Goal: Information Seeking & Learning: Learn about a topic

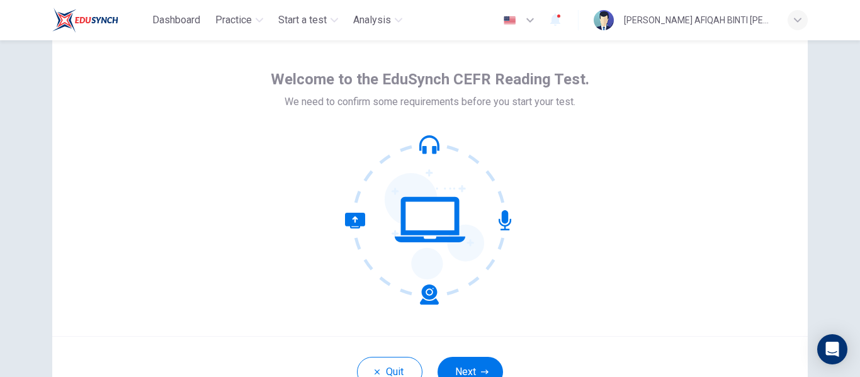
scroll to position [63, 0]
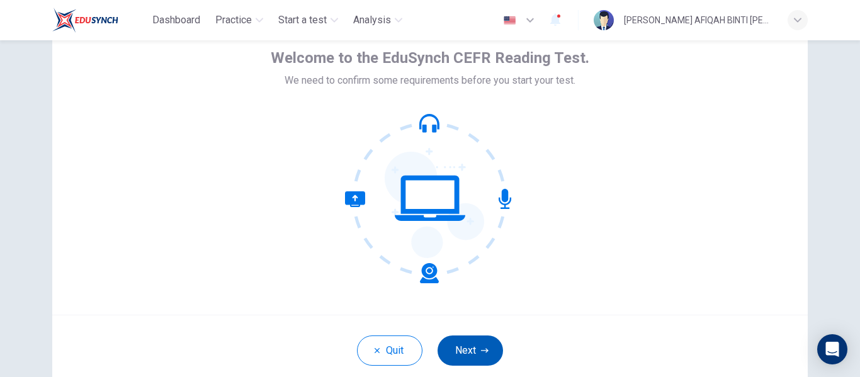
click at [481, 351] on icon "button" at bounding box center [485, 351] width 8 height 8
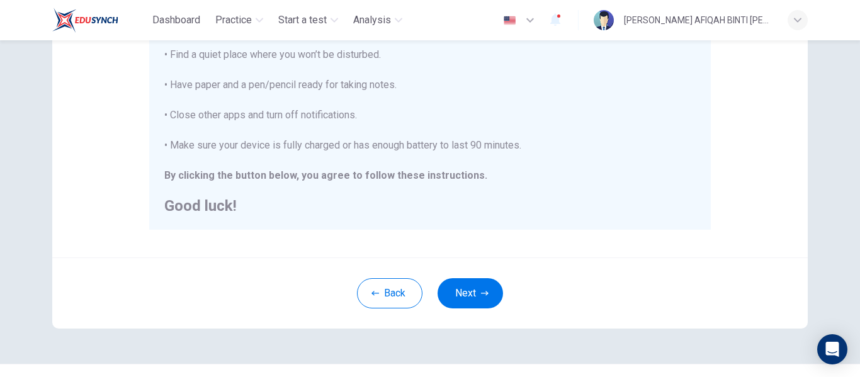
scroll to position [315, 0]
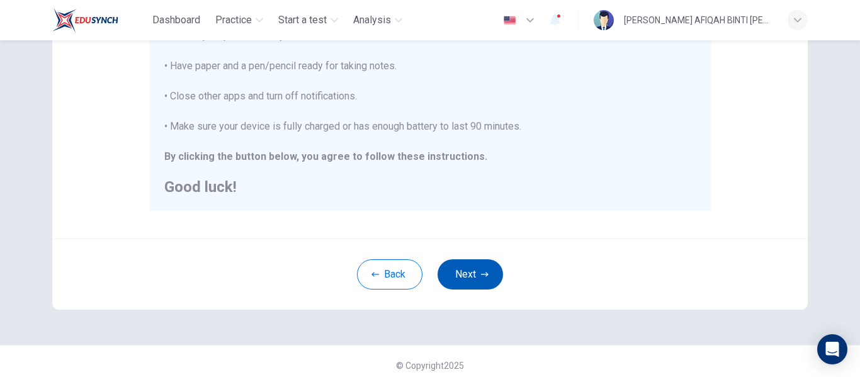
click at [469, 267] on button "Next" at bounding box center [470, 274] width 65 height 30
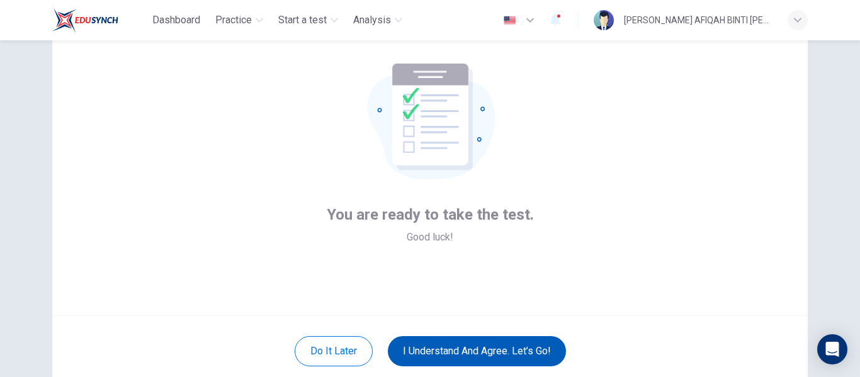
scroll to position [147, 0]
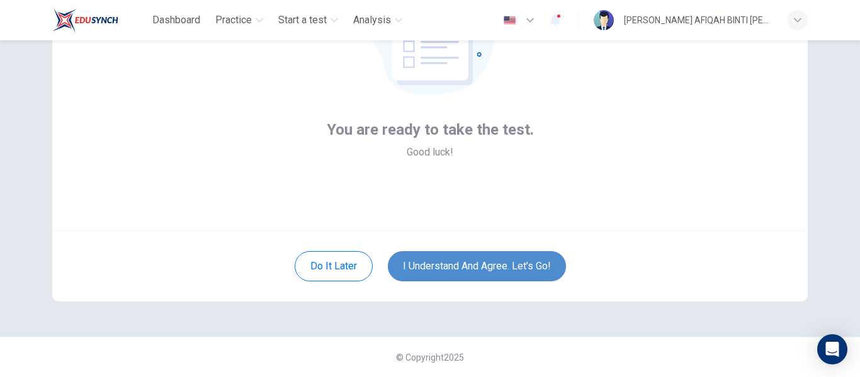
click at [536, 262] on button "I understand and agree. Let’s go!" at bounding box center [477, 266] width 178 height 30
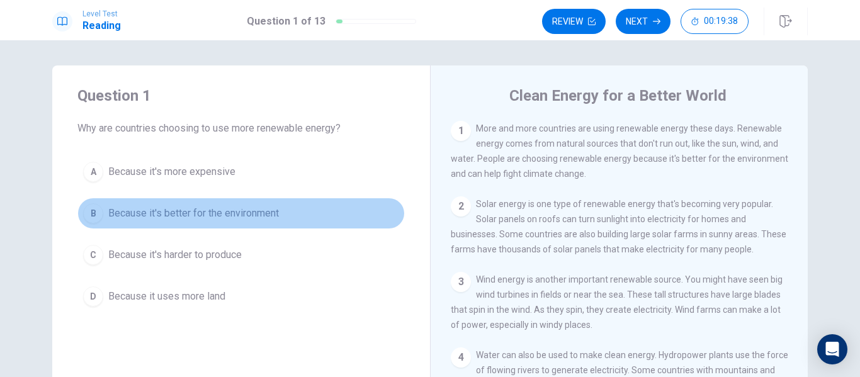
click at [334, 205] on button "B Because it's better for the environment" at bounding box center [240, 213] width 327 height 31
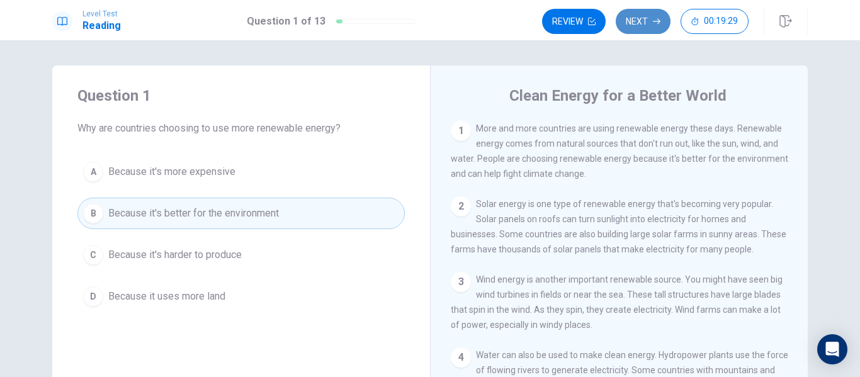
click at [658, 18] on icon "button" at bounding box center [657, 22] width 8 height 8
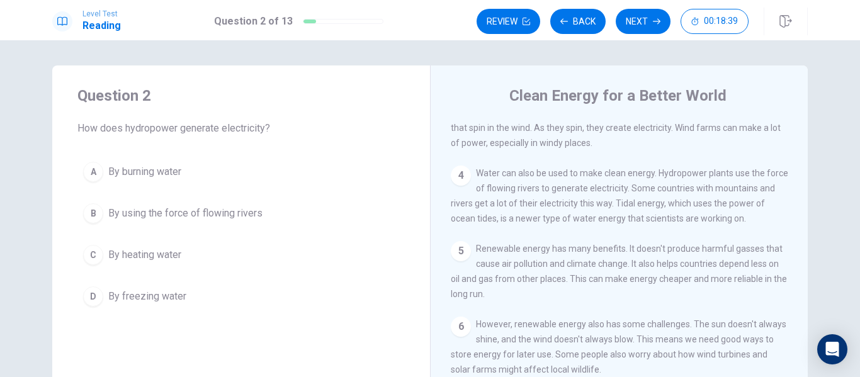
scroll to position [189, 0]
click at [265, 212] on button "B By using the force of flowing rivers" at bounding box center [240, 213] width 327 height 31
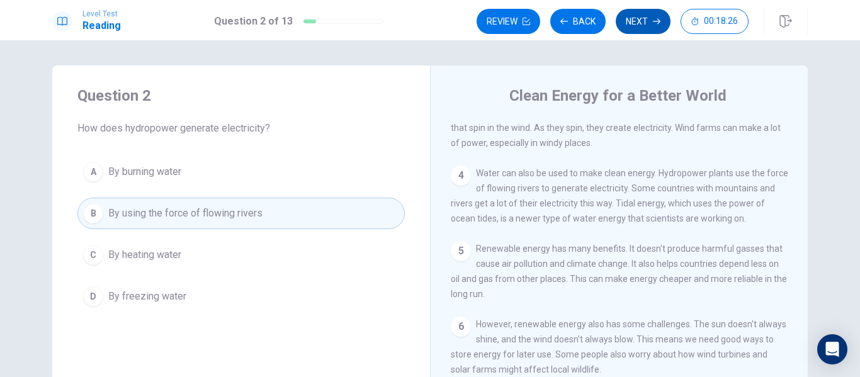
click at [652, 23] on button "Next" at bounding box center [643, 21] width 55 height 25
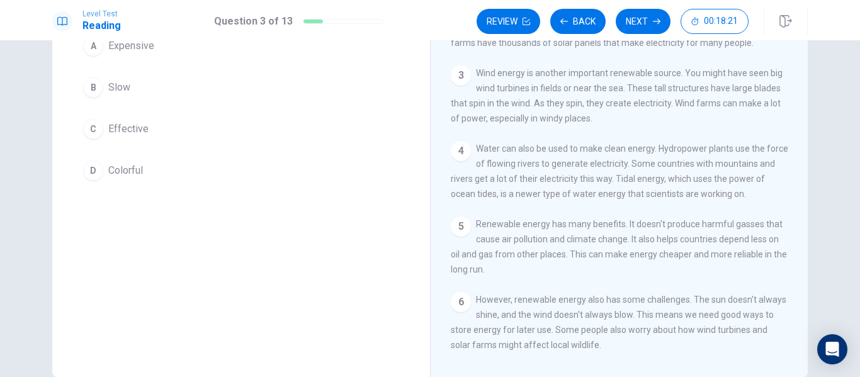
scroll to position [200, 0]
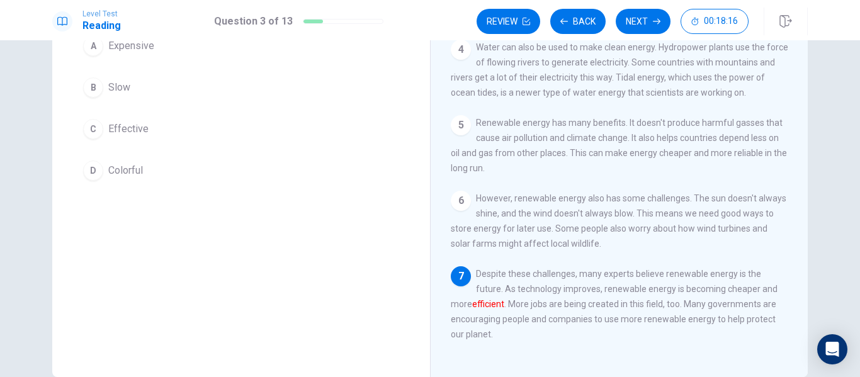
click at [155, 123] on button "C Effective" at bounding box center [240, 128] width 327 height 31
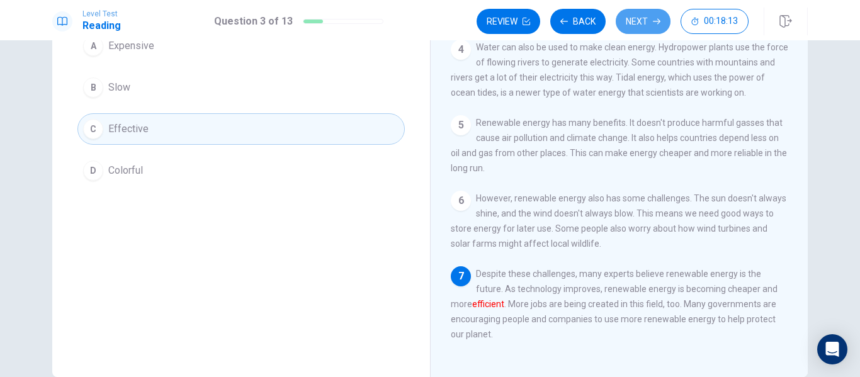
click at [640, 21] on button "Next" at bounding box center [643, 21] width 55 height 25
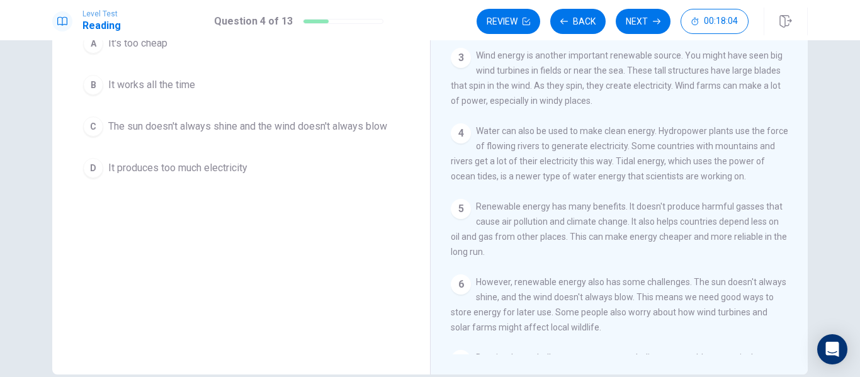
scroll to position [126, 0]
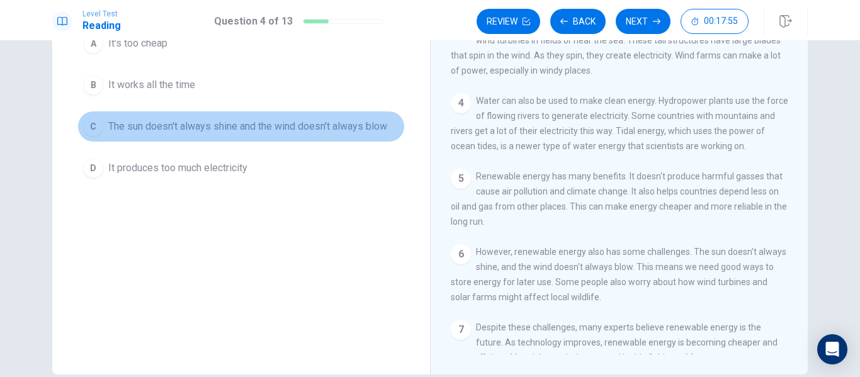
click at [314, 132] on span "The sun doesn't always shine and the wind doesn't always blow" at bounding box center [247, 126] width 279 height 15
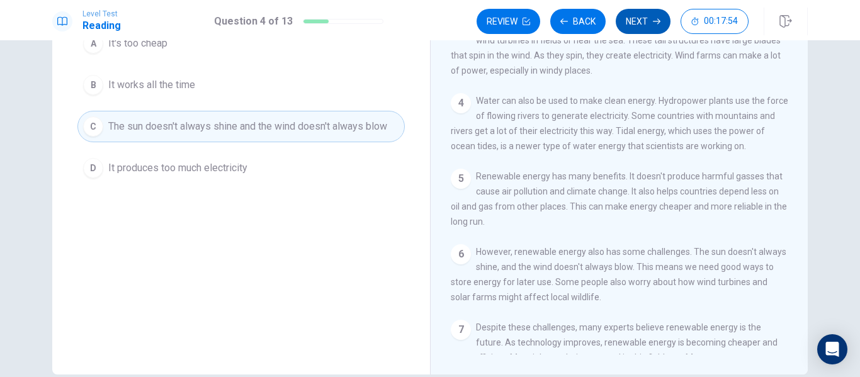
click at [635, 16] on button "Next" at bounding box center [643, 21] width 55 height 25
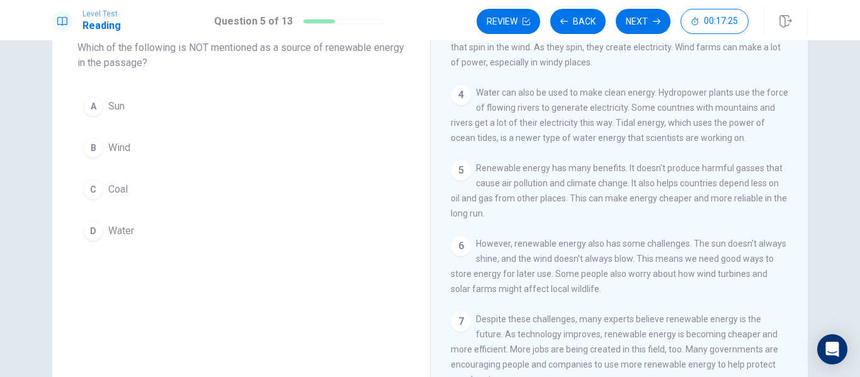
scroll to position [200, 0]
click at [196, 190] on button "C Coal" at bounding box center [240, 189] width 327 height 31
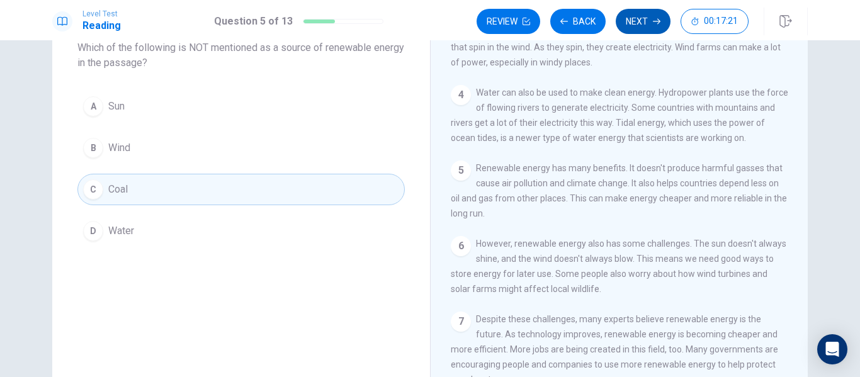
click at [642, 24] on button "Next" at bounding box center [643, 21] width 55 height 25
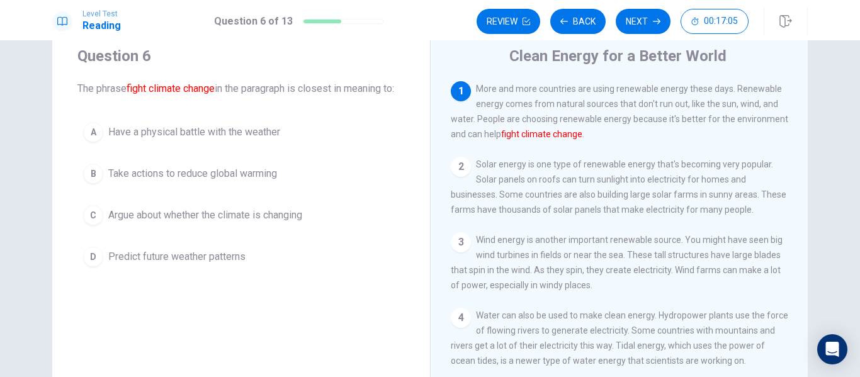
scroll to position [18, 0]
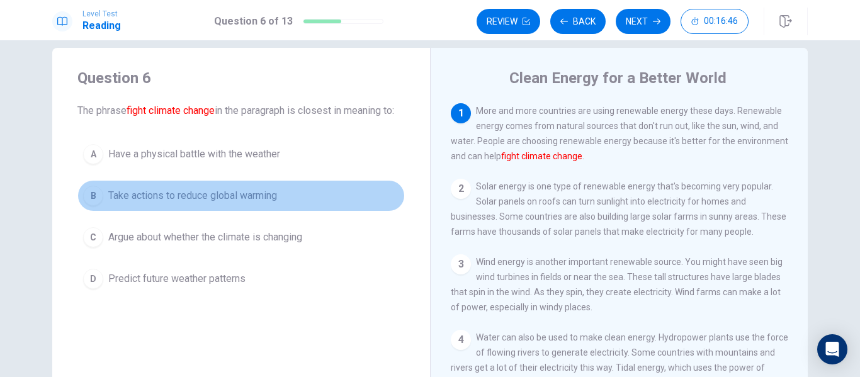
click at [305, 206] on button "B Take actions to reduce global warming" at bounding box center [240, 195] width 327 height 31
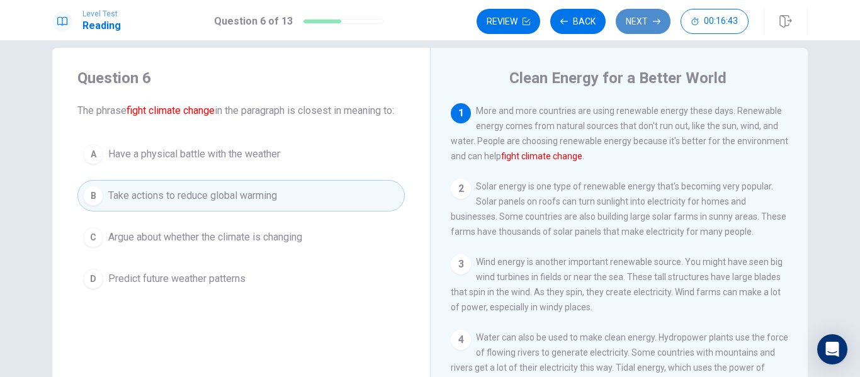
click at [644, 24] on button "Next" at bounding box center [643, 21] width 55 height 25
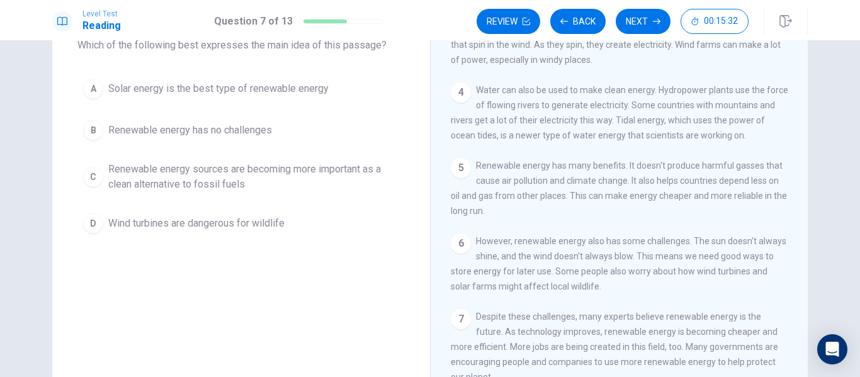
scroll to position [63, 0]
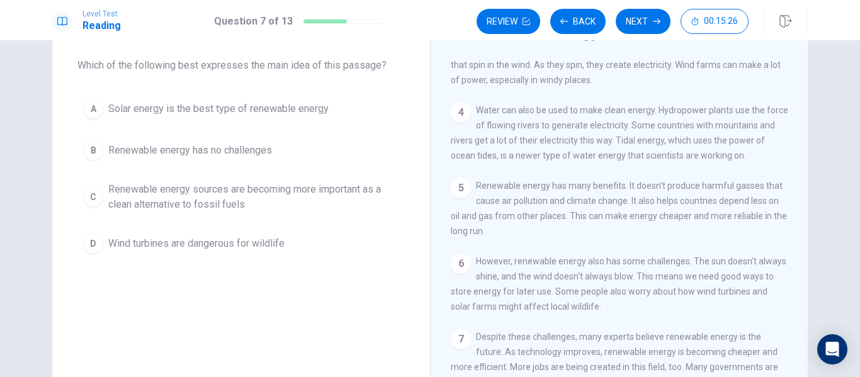
click at [303, 199] on span "Renewable energy sources are becoming more important as a clean alternative to …" at bounding box center [253, 197] width 291 height 30
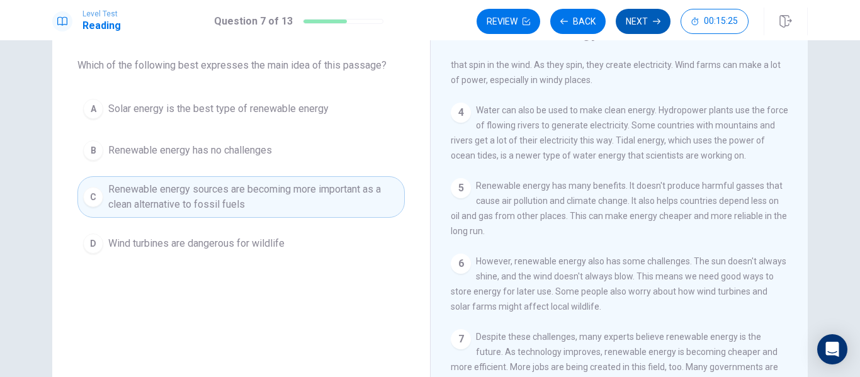
click at [653, 21] on icon "button" at bounding box center [657, 22] width 8 height 6
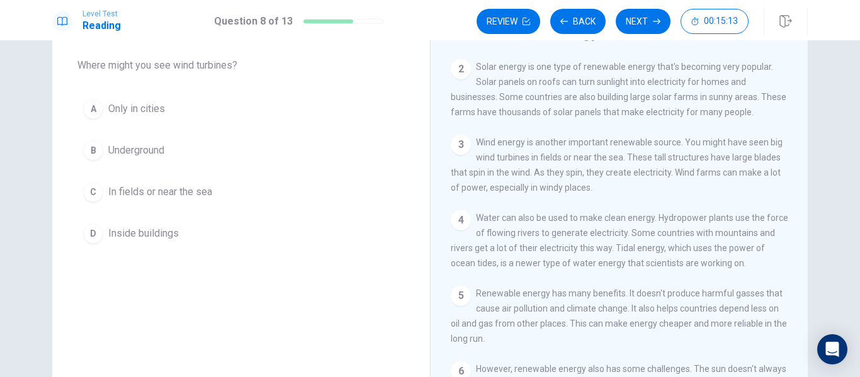
click at [235, 191] on button "C In fields or near the sea" at bounding box center [240, 191] width 327 height 31
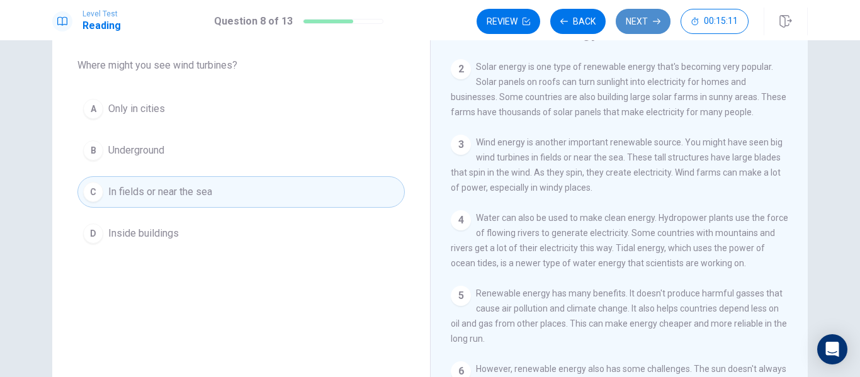
click at [655, 25] on icon "button" at bounding box center [657, 22] width 8 height 8
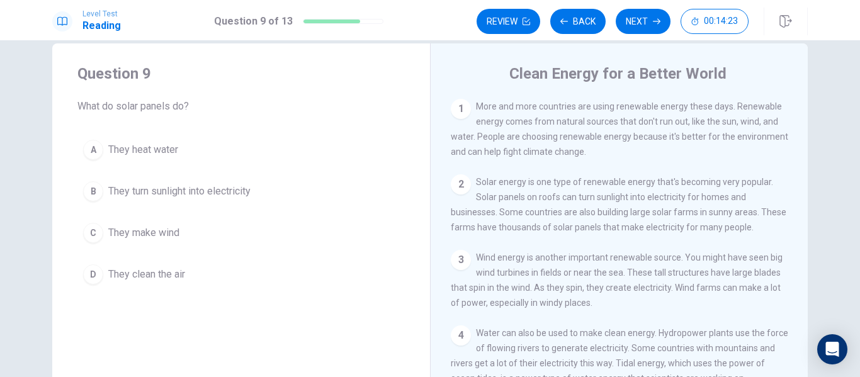
scroll to position [0, 0]
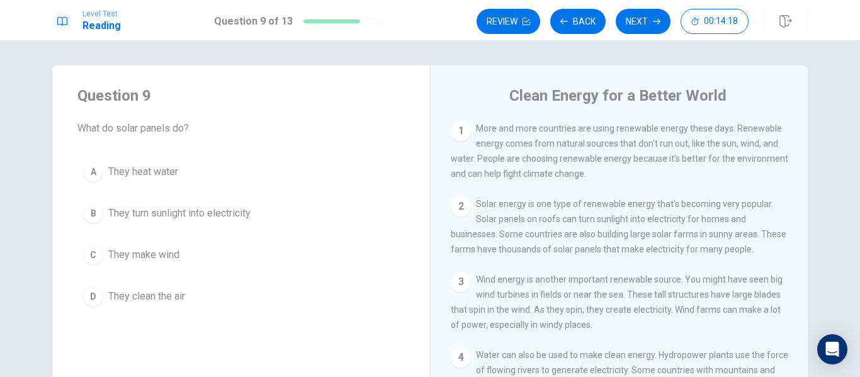
click at [329, 216] on button "B They turn sunlight into electricity" at bounding box center [240, 213] width 327 height 31
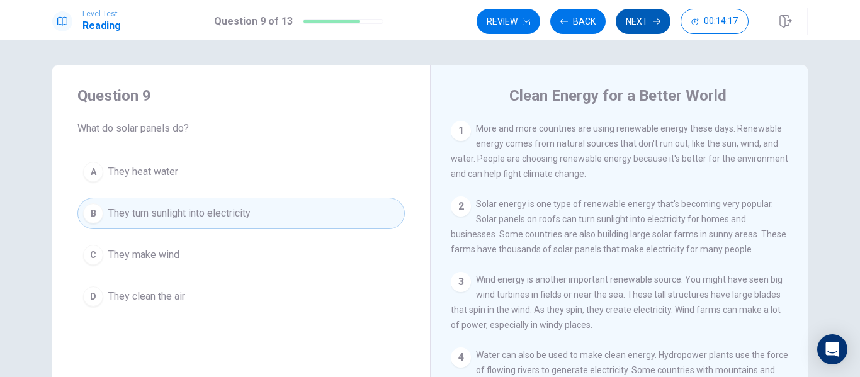
click at [638, 25] on button "Next" at bounding box center [643, 21] width 55 height 25
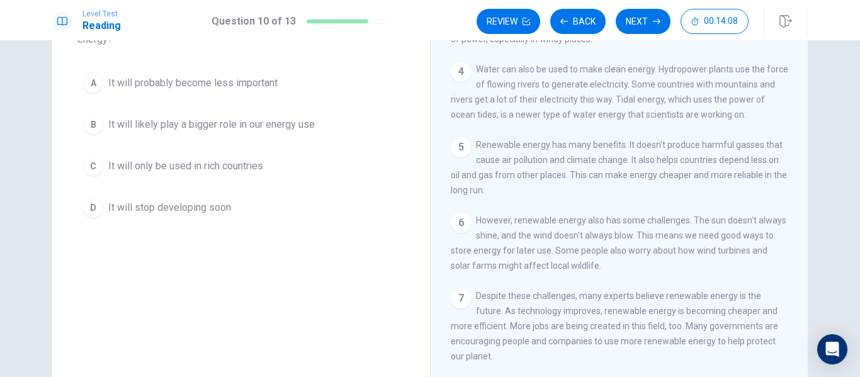
scroll to position [126, 0]
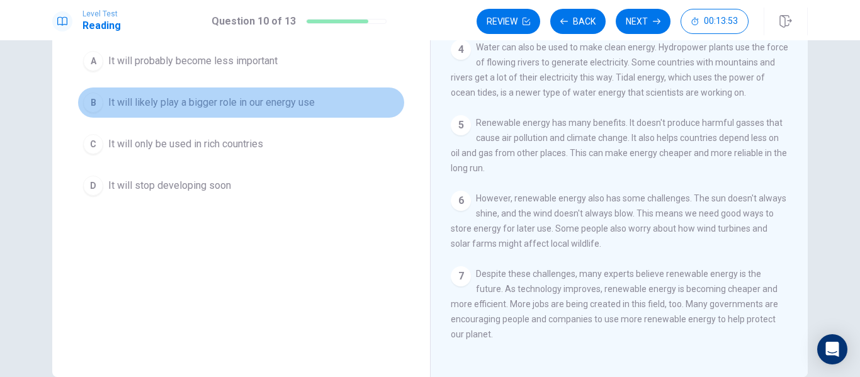
click at [324, 99] on button "B It will likely play a bigger role in our energy use" at bounding box center [240, 102] width 327 height 31
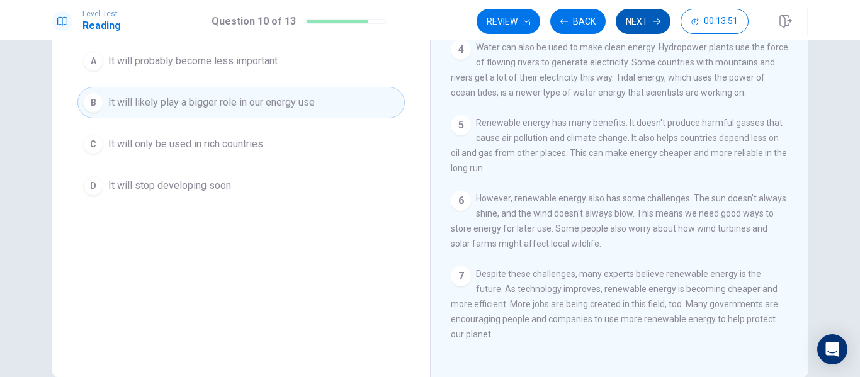
click at [655, 28] on button "Next" at bounding box center [643, 21] width 55 height 25
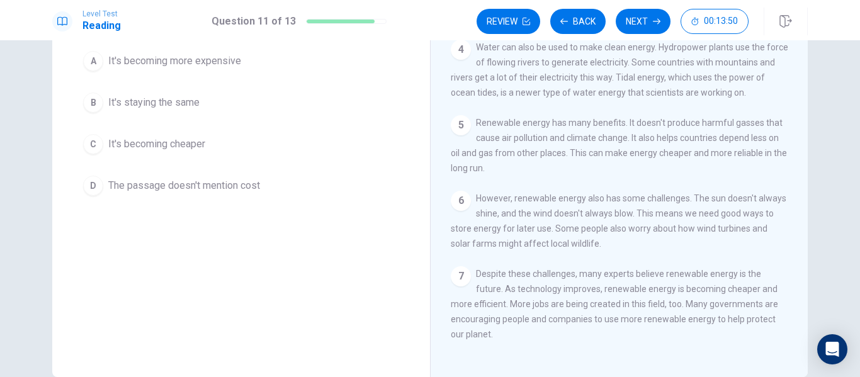
scroll to position [63, 0]
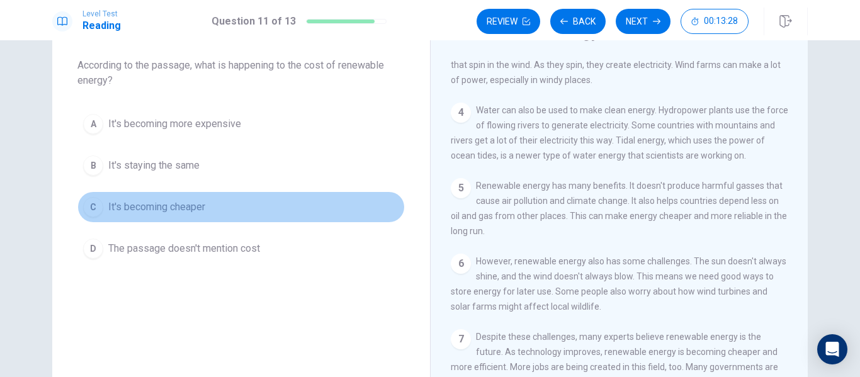
drag, startPoint x: 237, startPoint y: 210, endPoint x: 317, endPoint y: 209, distance: 79.3
click at [240, 210] on button "C It's becoming cheaper" at bounding box center [240, 206] width 327 height 31
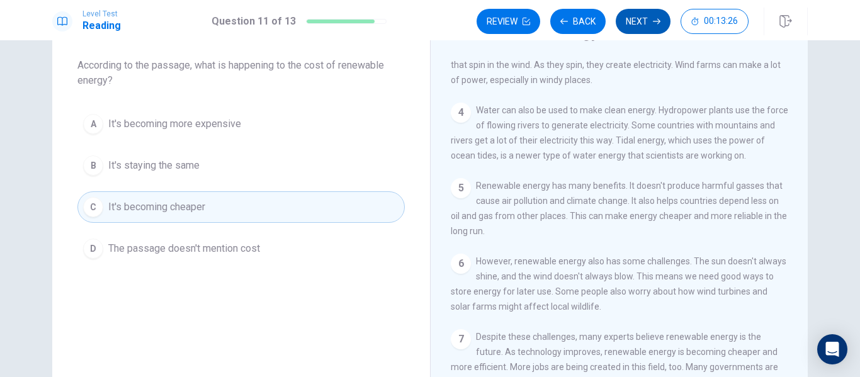
click at [646, 27] on button "Next" at bounding box center [643, 21] width 55 height 25
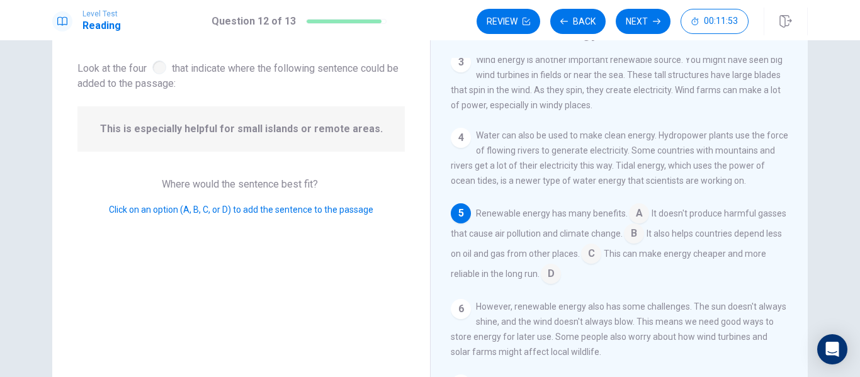
click at [601, 263] on input at bounding box center [591, 255] width 20 height 20
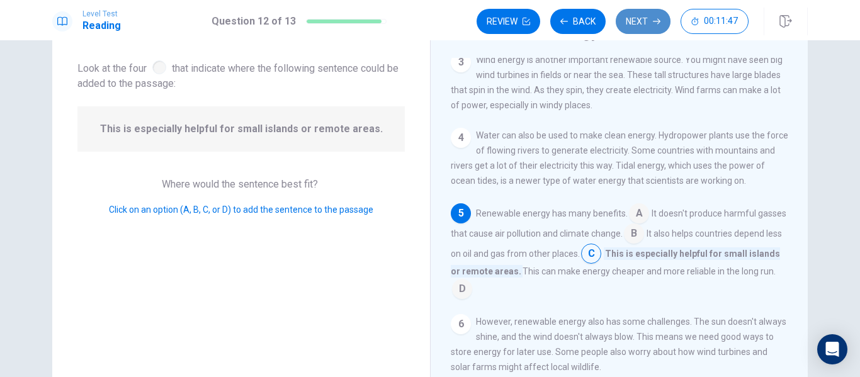
click at [653, 19] on icon "button" at bounding box center [657, 22] width 8 height 8
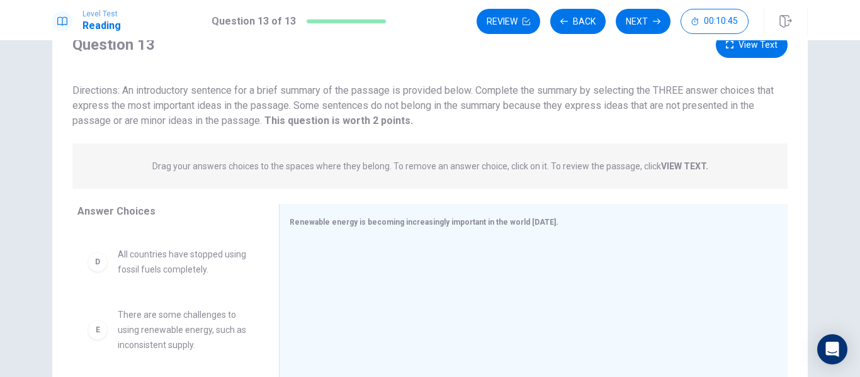
scroll to position [0, 0]
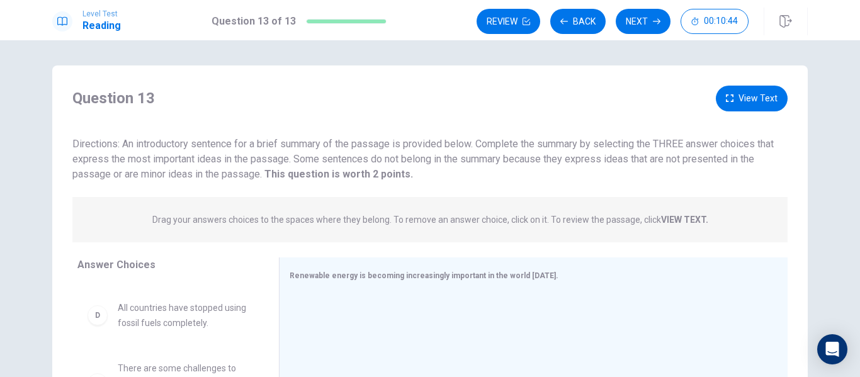
click at [752, 95] on button "View Text" at bounding box center [752, 99] width 72 height 26
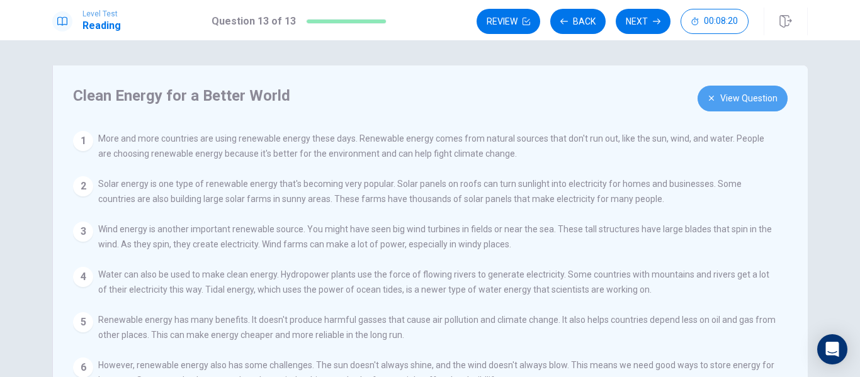
click at [735, 92] on button "View Question" at bounding box center [743, 99] width 90 height 26
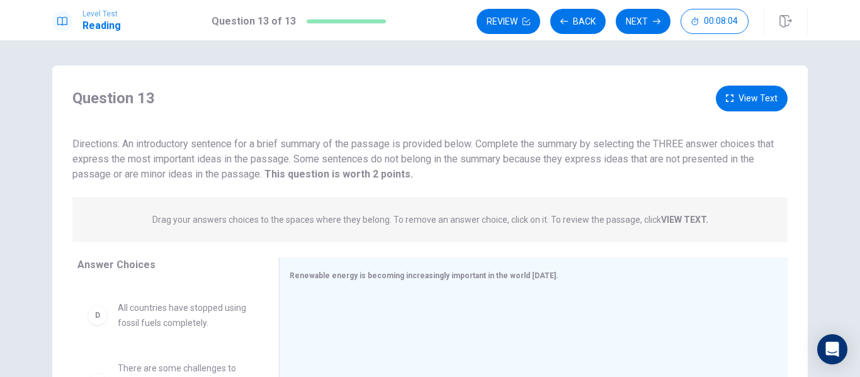
click at [760, 94] on button "View Text" at bounding box center [752, 99] width 72 height 26
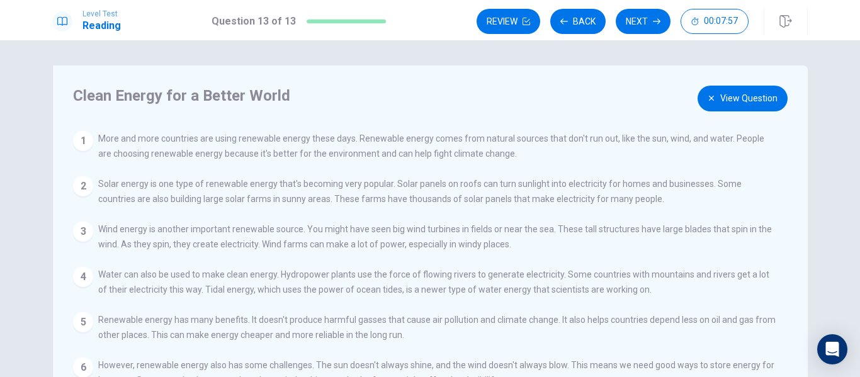
click at [728, 105] on button "View Question" at bounding box center [743, 99] width 90 height 26
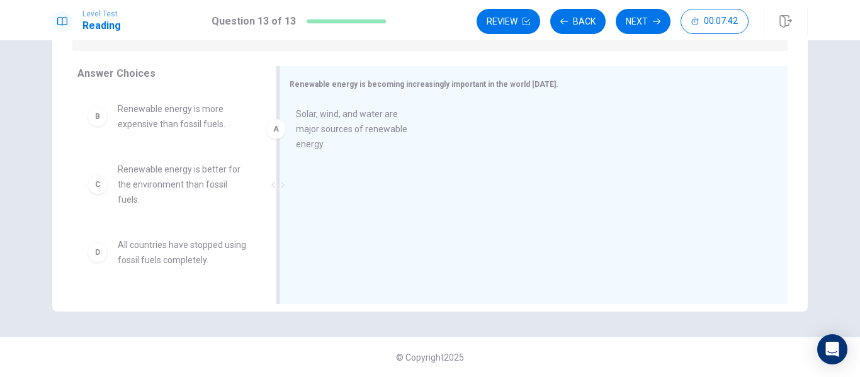
drag, startPoint x: 232, startPoint y: 133, endPoint x: 375, endPoint y: 137, distance: 142.9
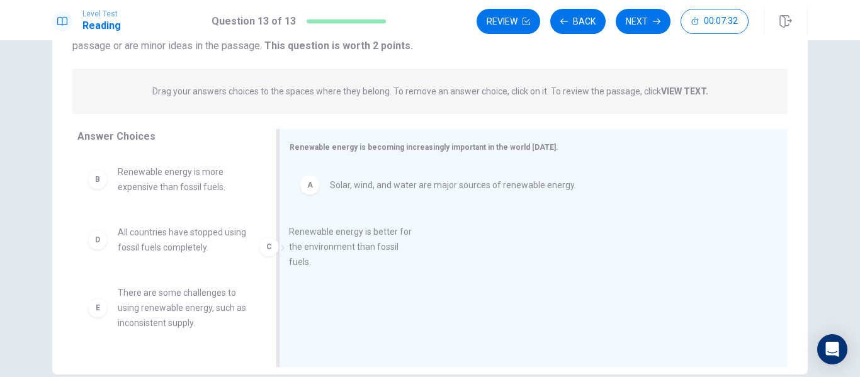
drag, startPoint x: 197, startPoint y: 245, endPoint x: 381, endPoint y: 246, distance: 183.8
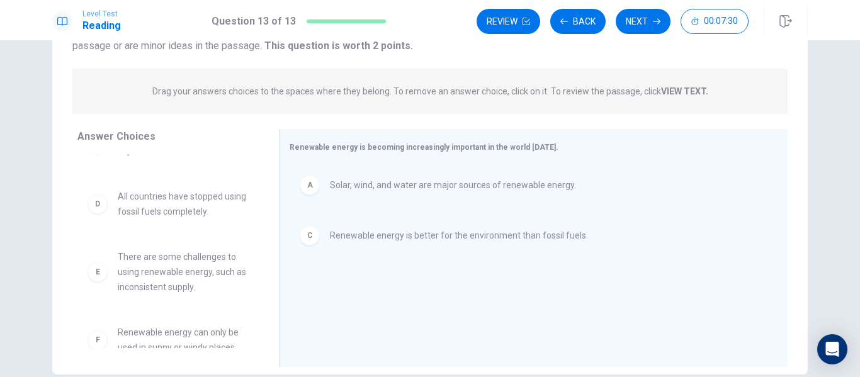
scroll to position [53, 0]
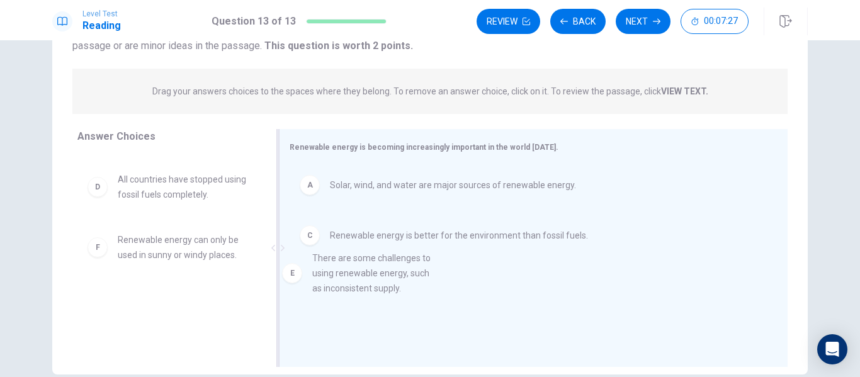
drag, startPoint x: 192, startPoint y: 254, endPoint x: 393, endPoint y: 272, distance: 201.7
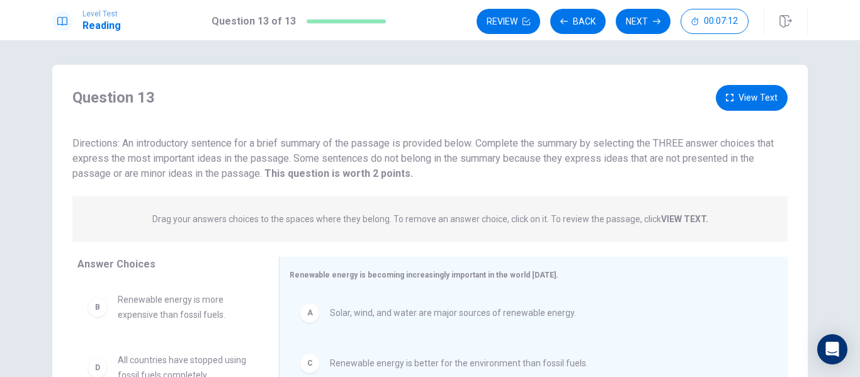
scroll to position [0, 0]
click at [641, 22] on button "Next" at bounding box center [643, 21] width 55 height 25
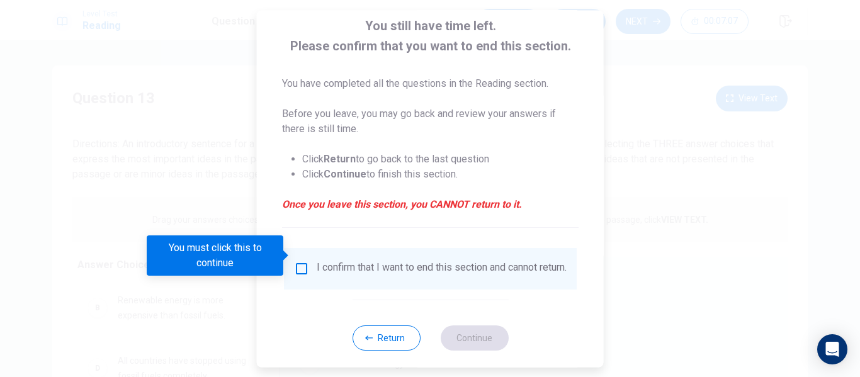
scroll to position [93, 0]
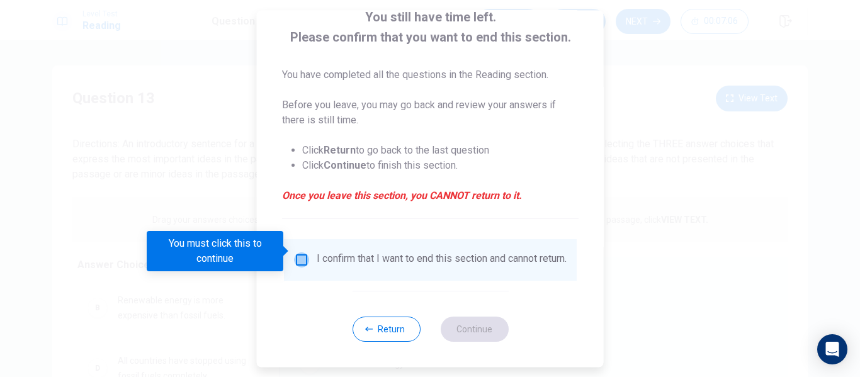
click at [298, 256] on input "You must click this to continue" at bounding box center [301, 259] width 15 height 15
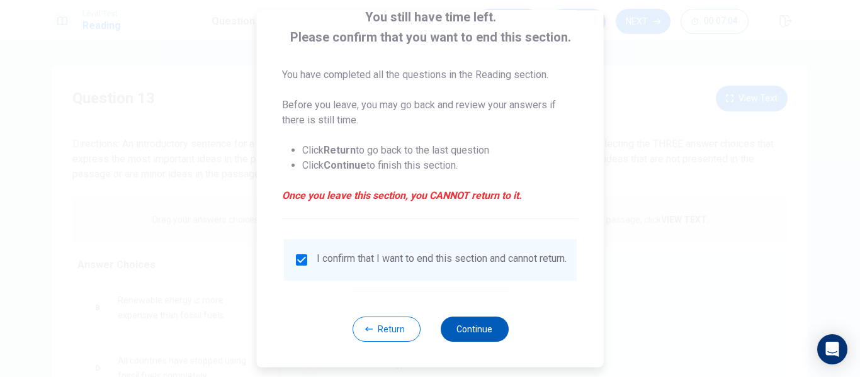
click at [497, 329] on button "Continue" at bounding box center [474, 329] width 68 height 25
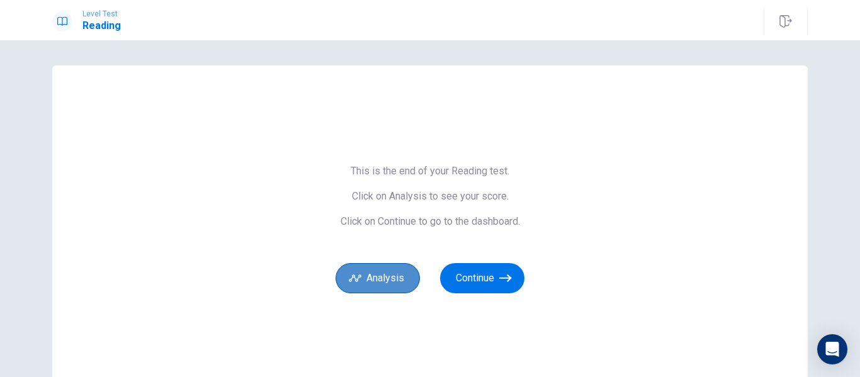
click at [391, 266] on button "Analysis" at bounding box center [378, 278] width 84 height 30
